Goal: Task Accomplishment & Management: Manage account settings

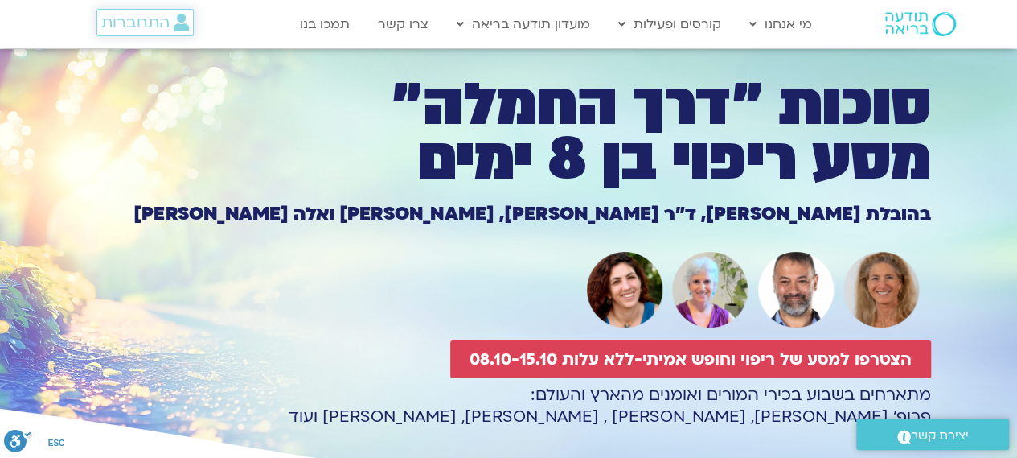
click at [161, 28] on span "התחברות" at bounding box center [135, 23] width 68 height 18
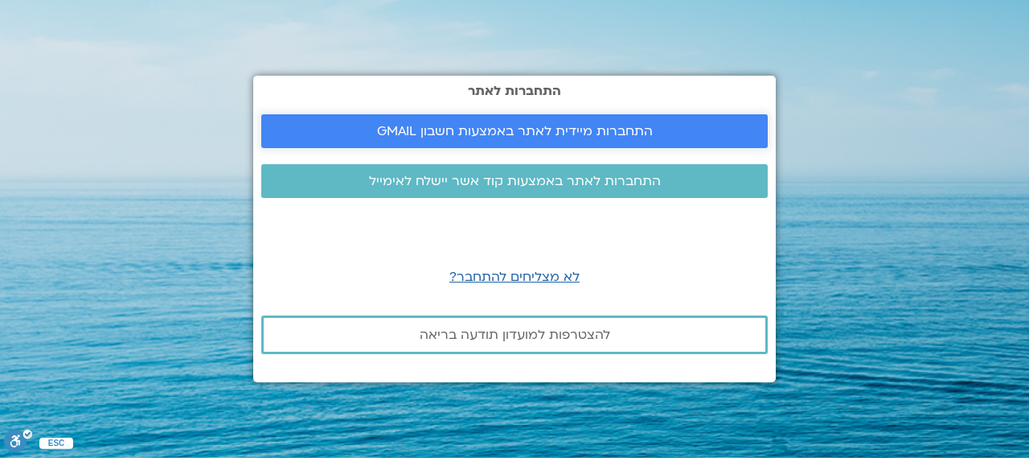
click at [544, 134] on span "התחברות מיידית לאתר באמצעות חשבון GMAIL" at bounding box center [515, 131] width 276 height 14
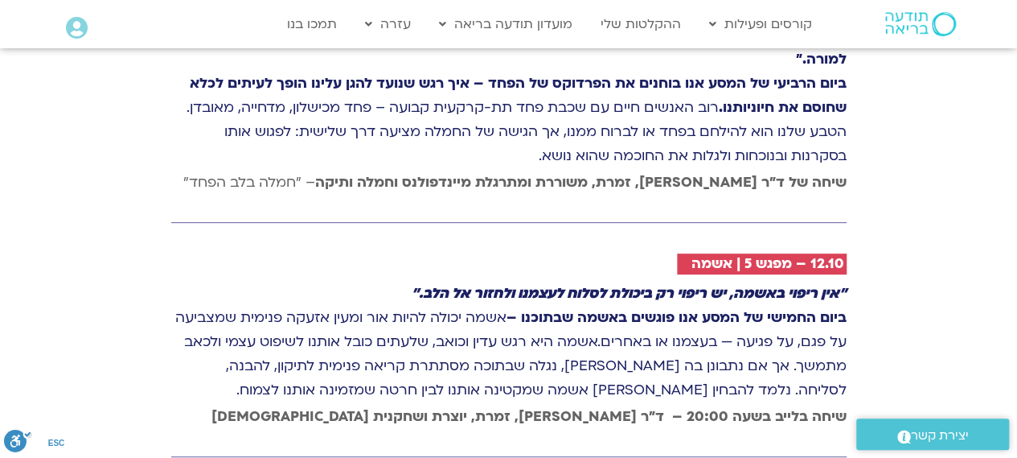
scroll to position [3217, 0]
